Goal: Task Accomplishment & Management: Complete application form

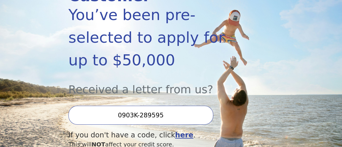
scroll to position [116, 0]
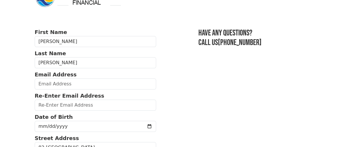
scroll to position [29, 0]
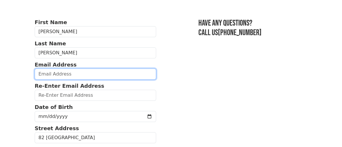
click at [66, 76] on input "email" at bounding box center [95, 74] width 121 height 11
type input "[EMAIL_ADDRESS][DOMAIN_NAME]"
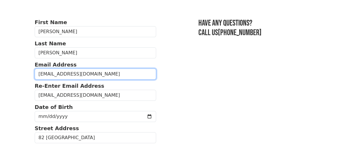
type input "[PHONE_NUMBER]"
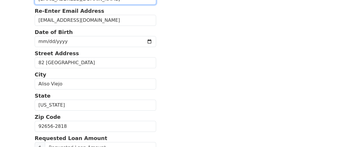
scroll to position [103, 0]
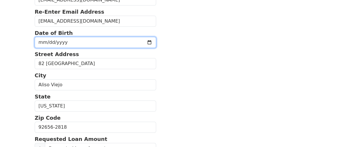
click at [68, 38] on input "date" at bounding box center [95, 42] width 121 height 11
type input "[DATE]"
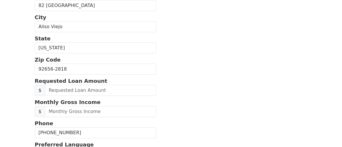
scroll to position [191, 0]
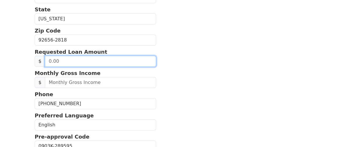
click at [61, 62] on input "text" at bounding box center [100, 61] width 111 height 11
type input "50,000.00"
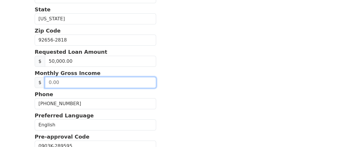
click at [79, 80] on input "text" at bounding box center [100, 82] width 111 height 11
type input "25,500.00"
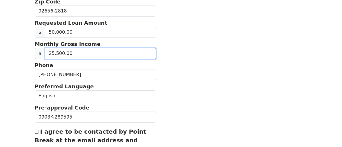
scroll to position [249, 0]
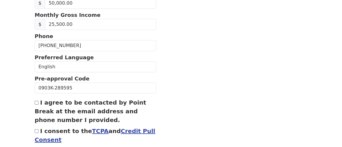
click at [37, 102] on input "I agree to be contacted by Point Break at the email address and phone number I …" at bounding box center [37, 103] width 4 height 4
checkbox input "true"
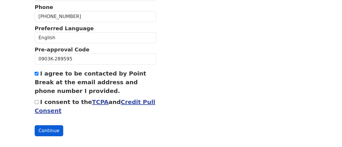
click at [53, 130] on button "Continue" at bounding box center [49, 130] width 29 height 11
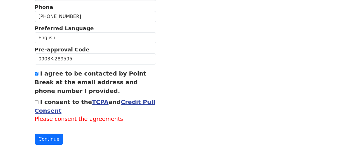
click at [35, 101] on input "I consent to the TCPA and Credit Pull Consent" at bounding box center [37, 102] width 4 height 4
checkbox input "true"
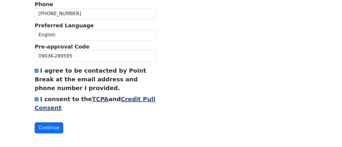
scroll to position [281, 0]
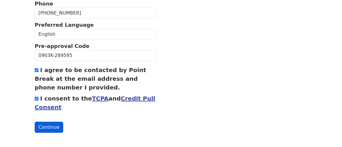
click at [47, 125] on button "Continue" at bounding box center [49, 127] width 29 height 11
